Goal: Navigation & Orientation: Find specific page/section

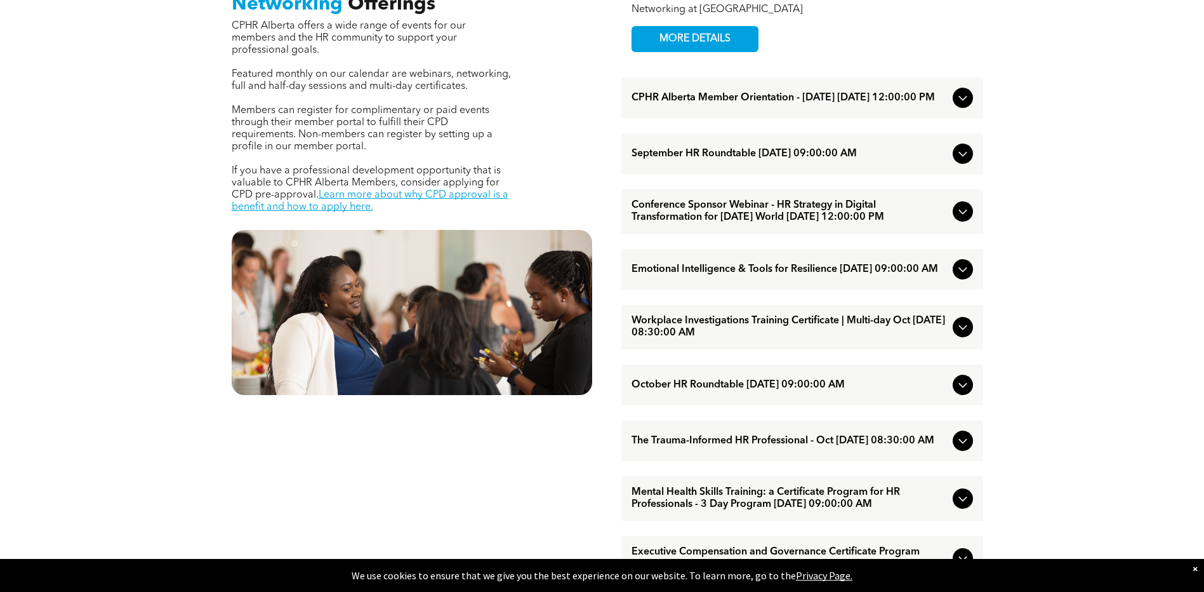
scroll to position [635, 0]
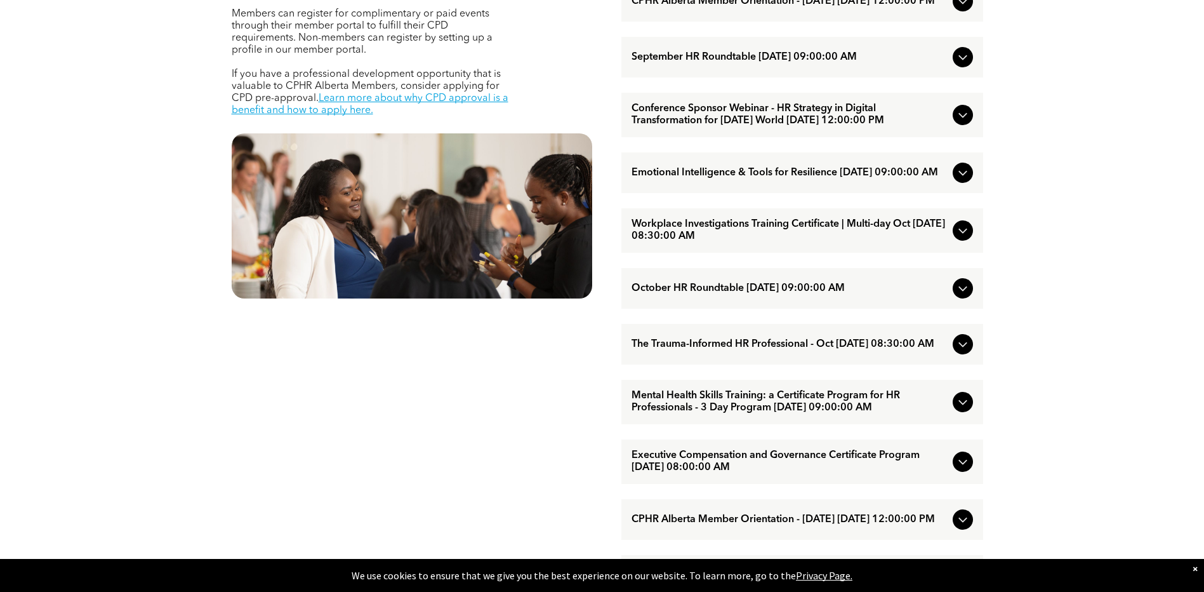
click at [955, 180] on icon at bounding box center [962, 172] width 15 height 15
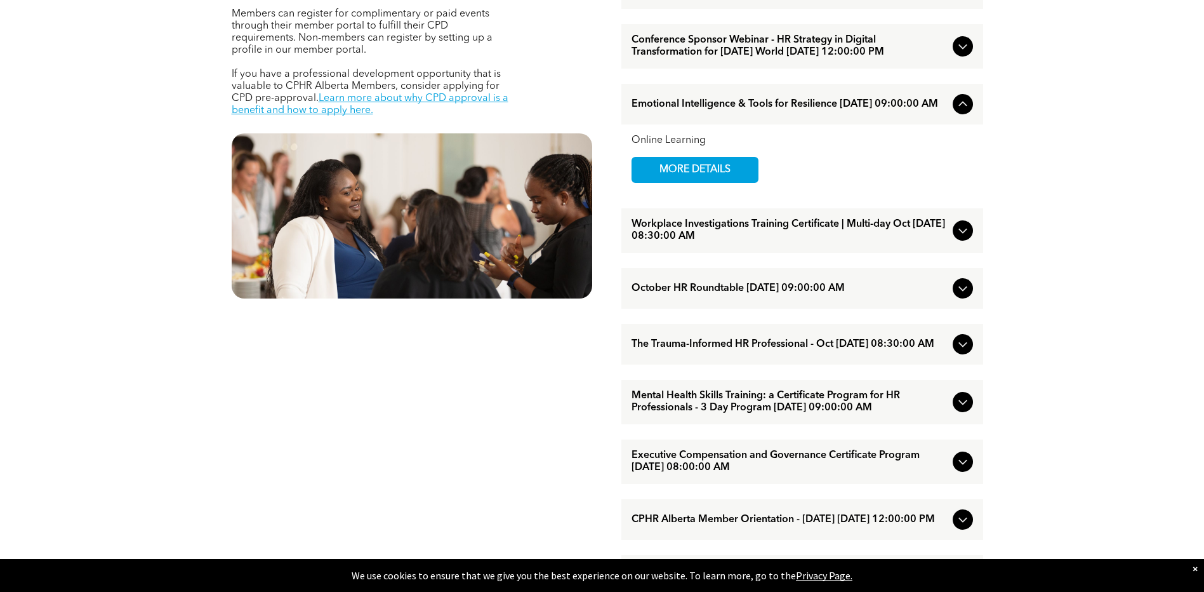
click at [962, 114] on div at bounding box center [963, 104] width 20 height 20
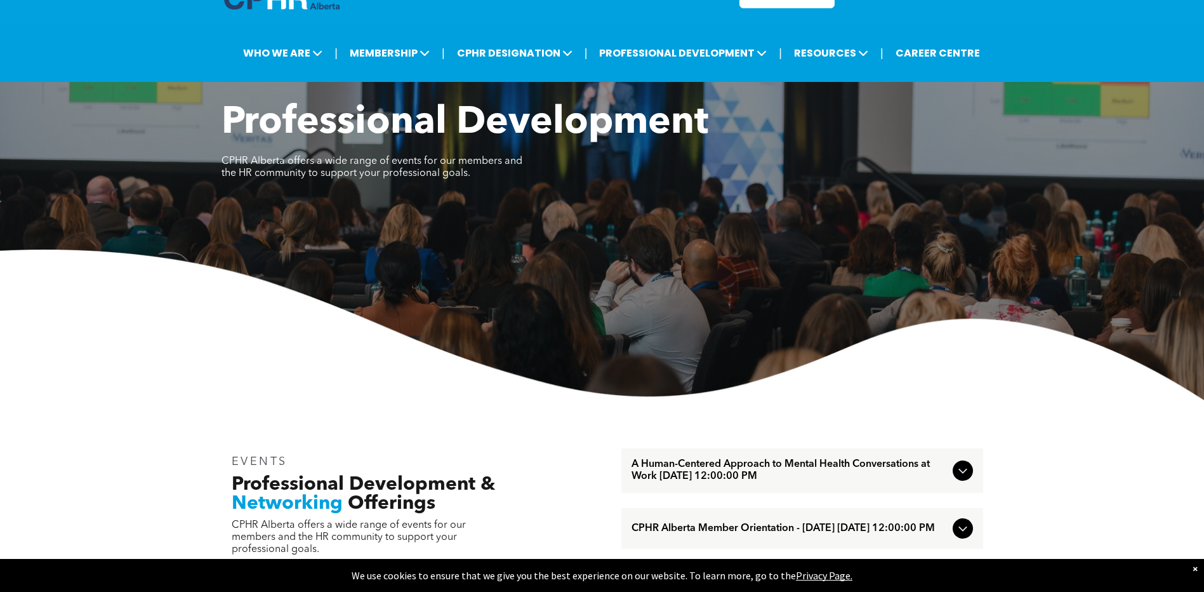
scroll to position [0, 0]
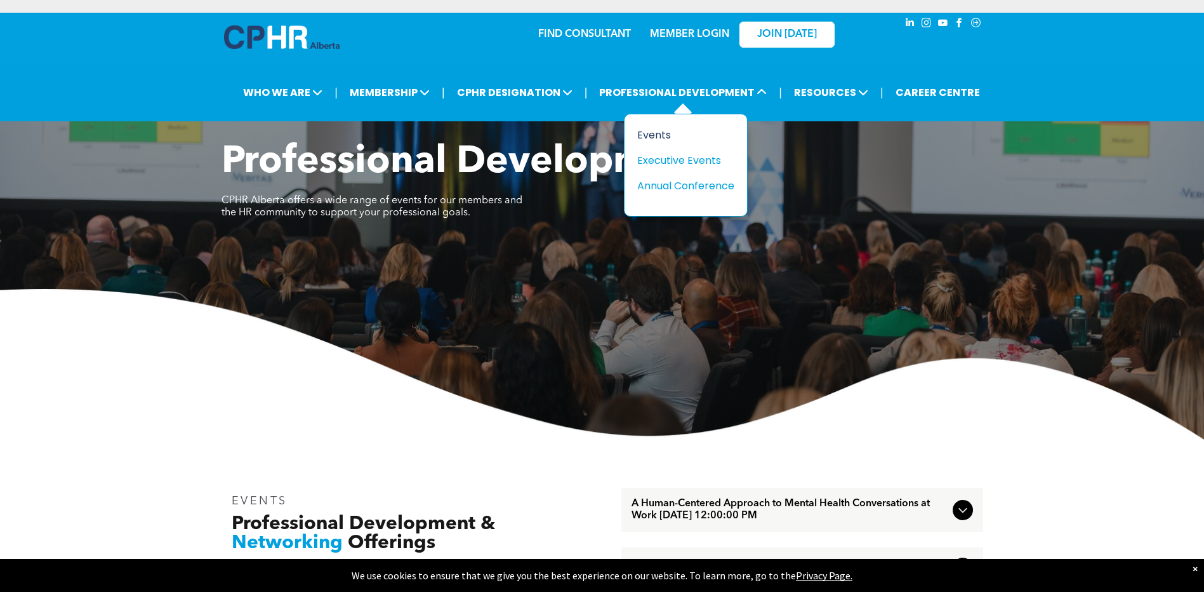
click at [658, 136] on div "Events" at bounding box center [681, 135] width 88 height 16
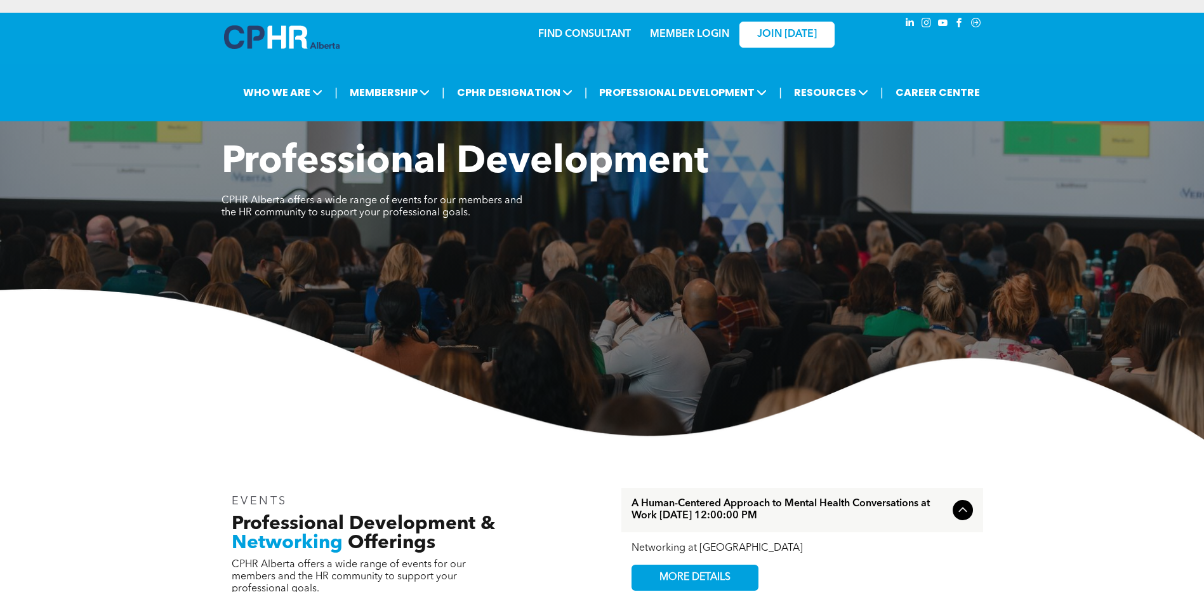
click at [710, 32] on link "MEMBER LOGIN" at bounding box center [689, 34] width 79 height 10
